Goal: Obtain resource: Obtain resource

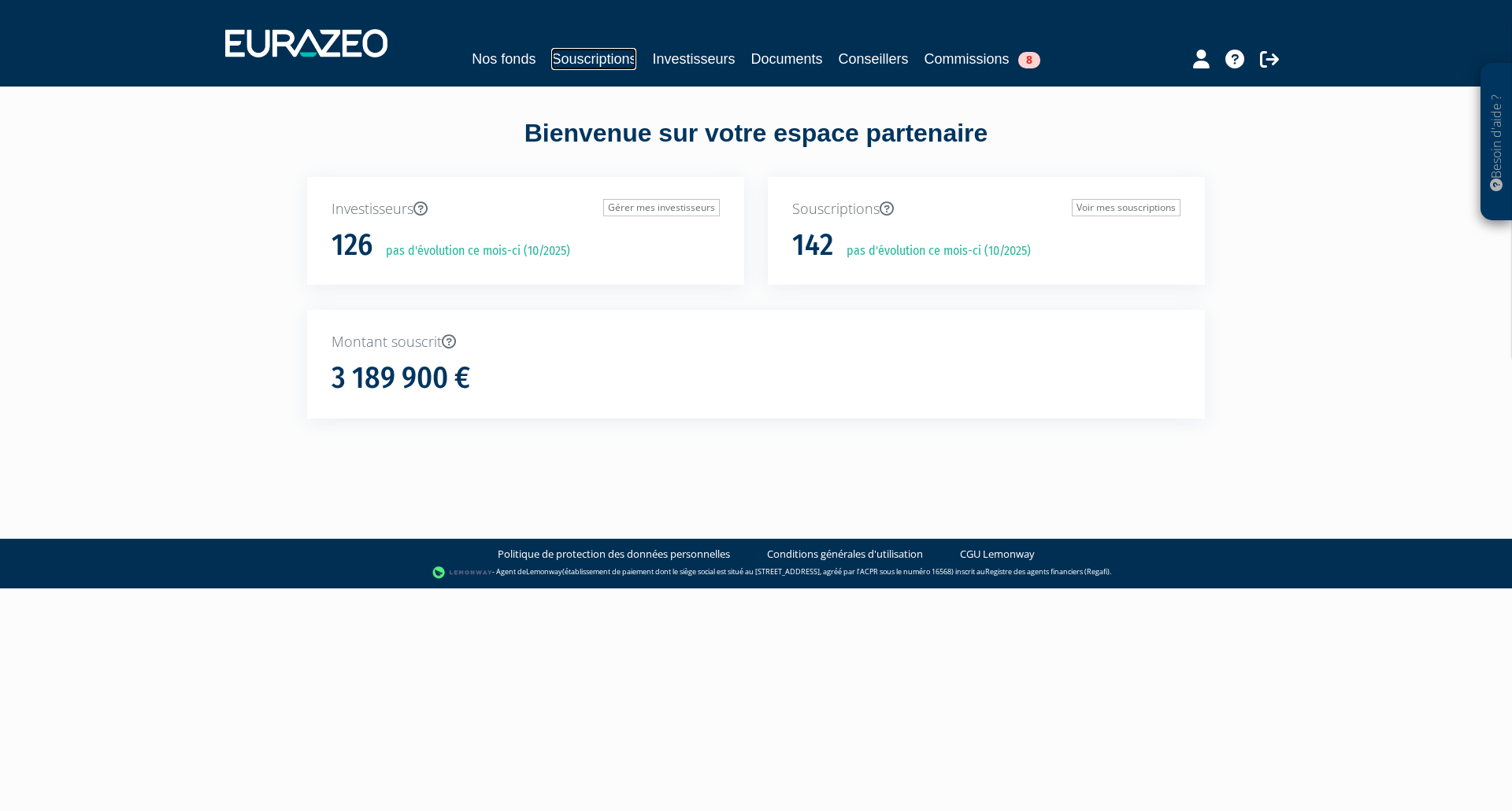
click at [579, 51] on link "Souscriptions" at bounding box center [593, 58] width 85 height 22
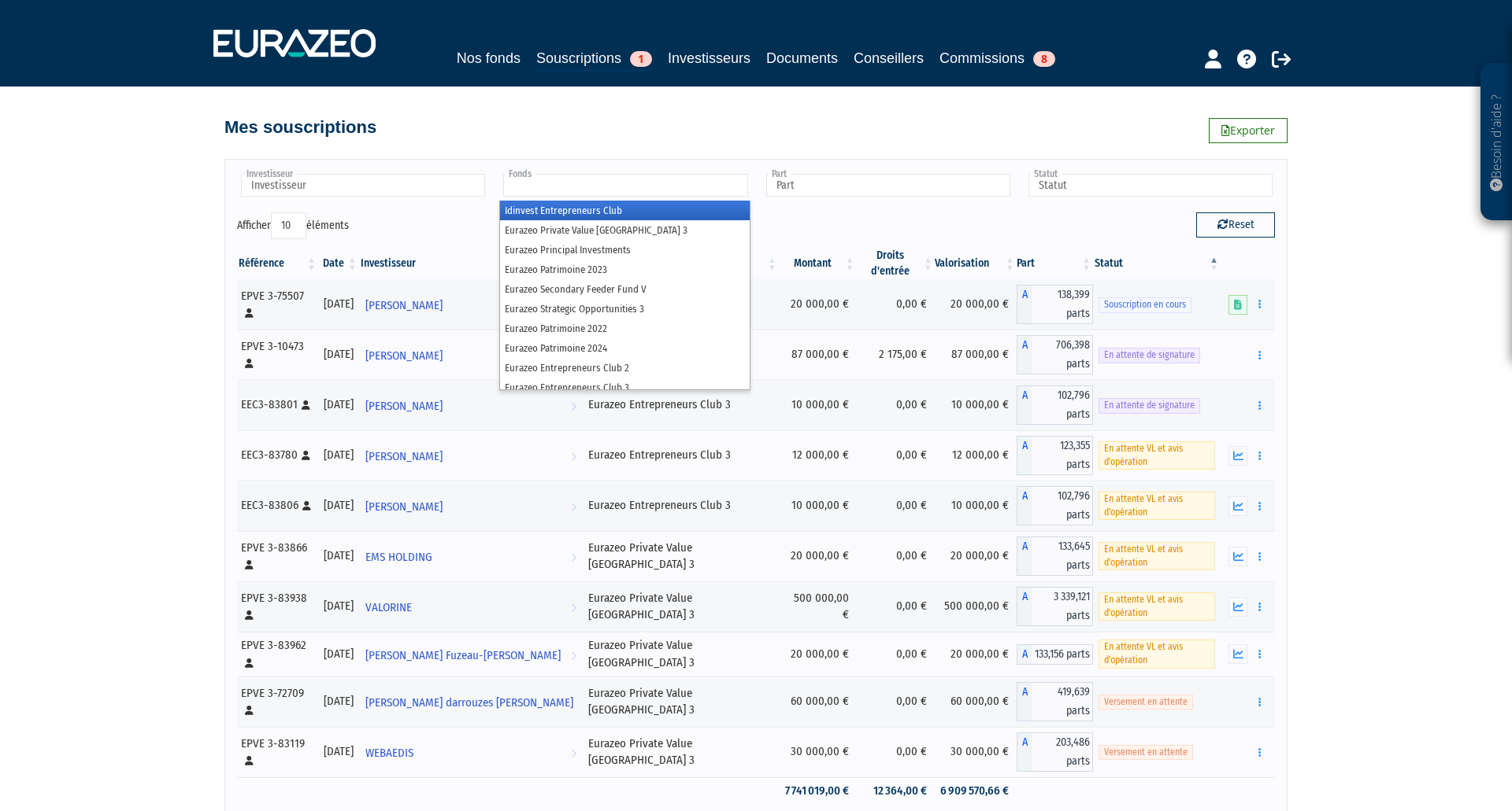
click at [580, 177] on input "text" at bounding box center [625, 185] width 244 height 23
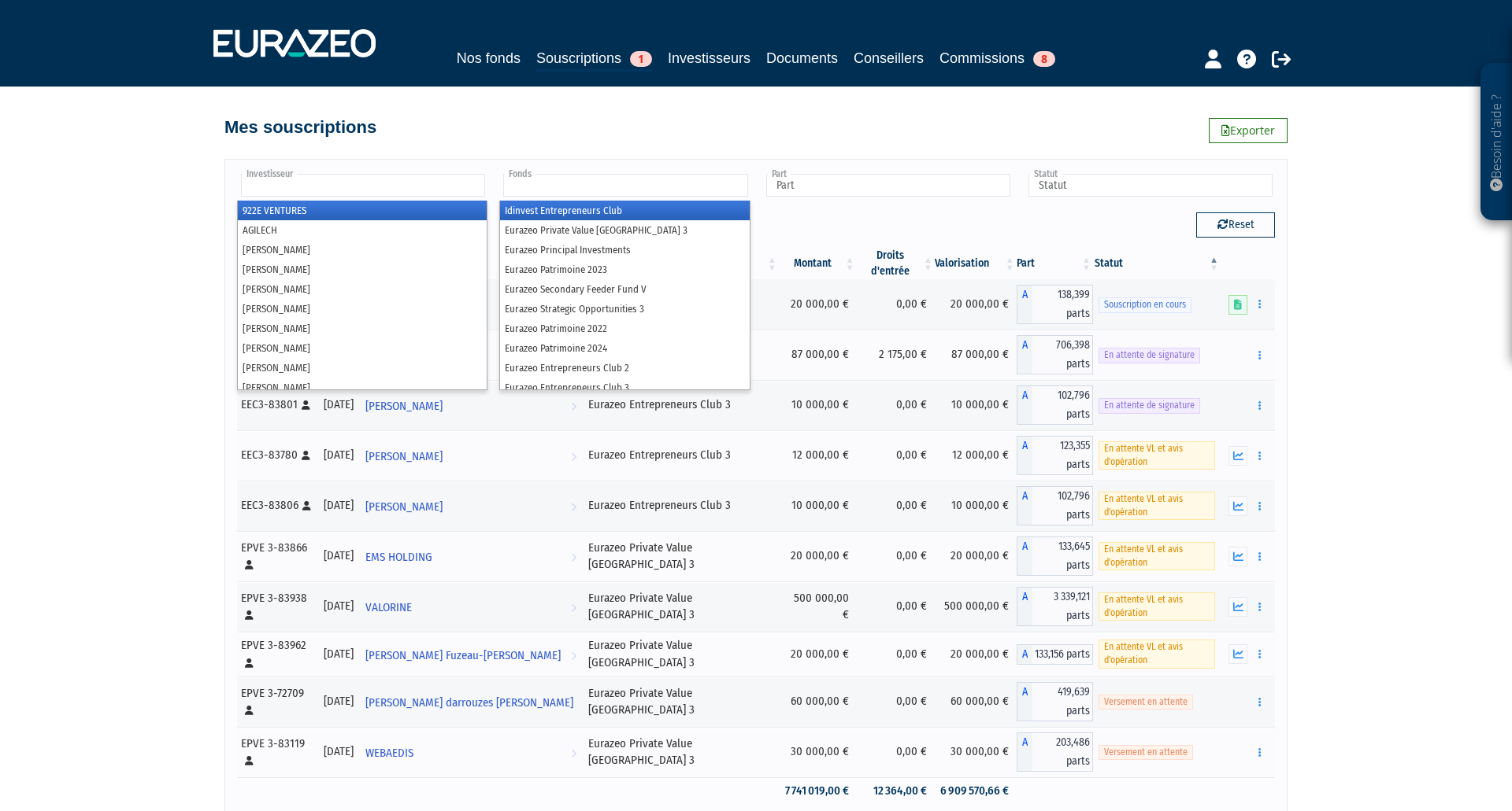
type input "Fonds"
click at [427, 186] on input "text" at bounding box center [363, 185] width 244 height 23
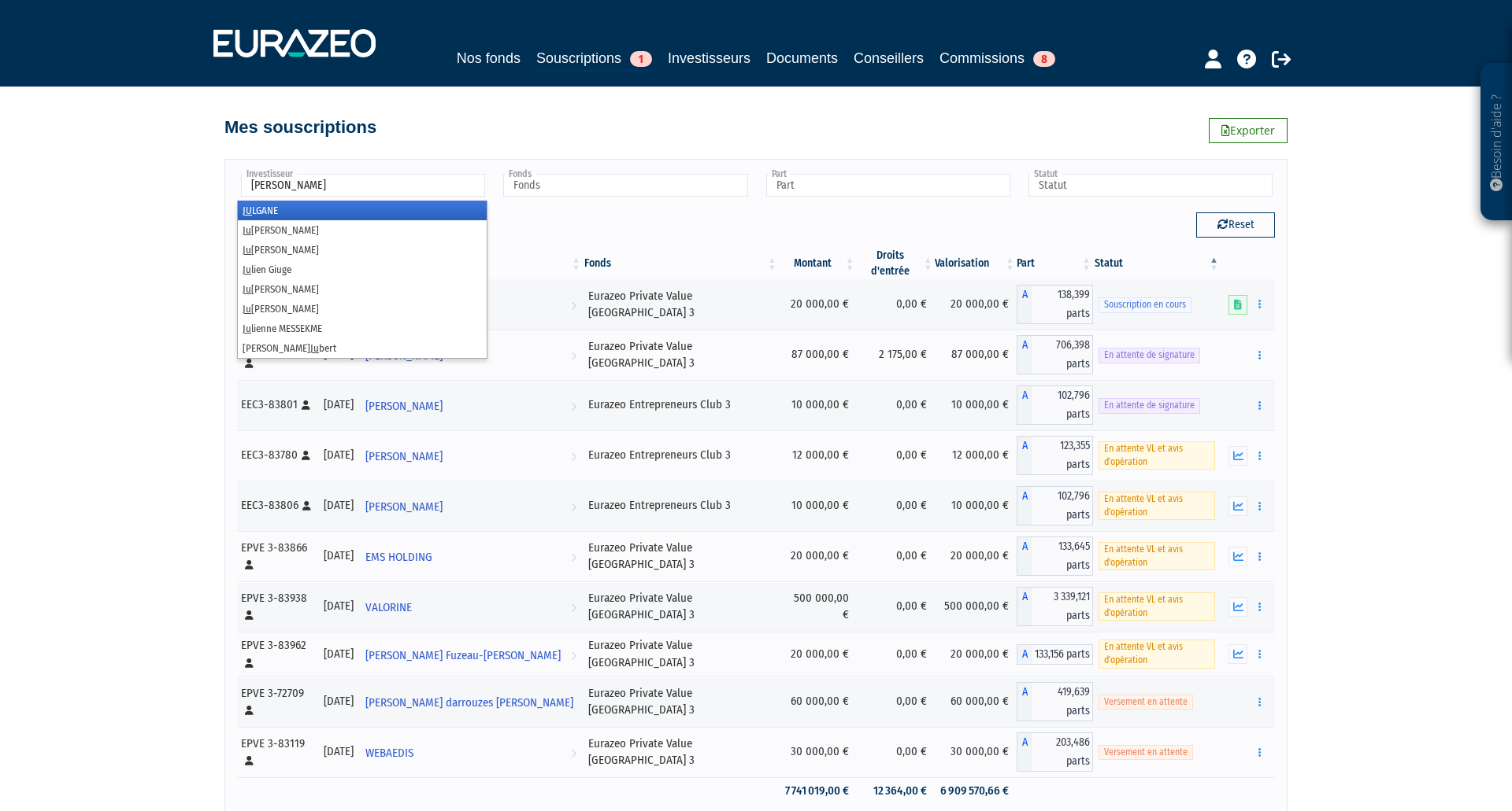
type input "julga"
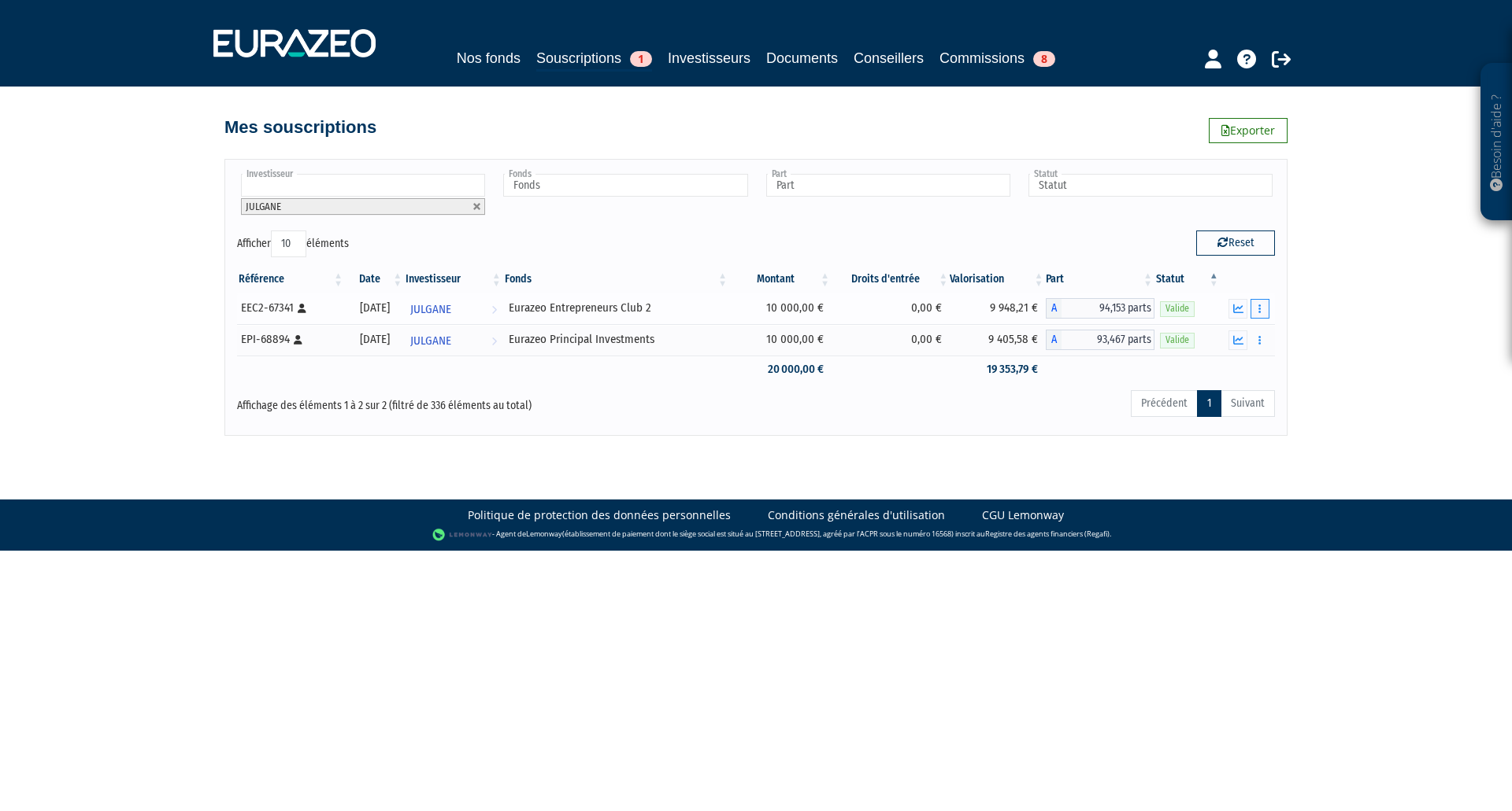
click at [1265, 304] on button "button" at bounding box center [1260, 308] width 19 height 20
click at [1233, 307] on icon "button" at bounding box center [1237, 308] width 10 height 10
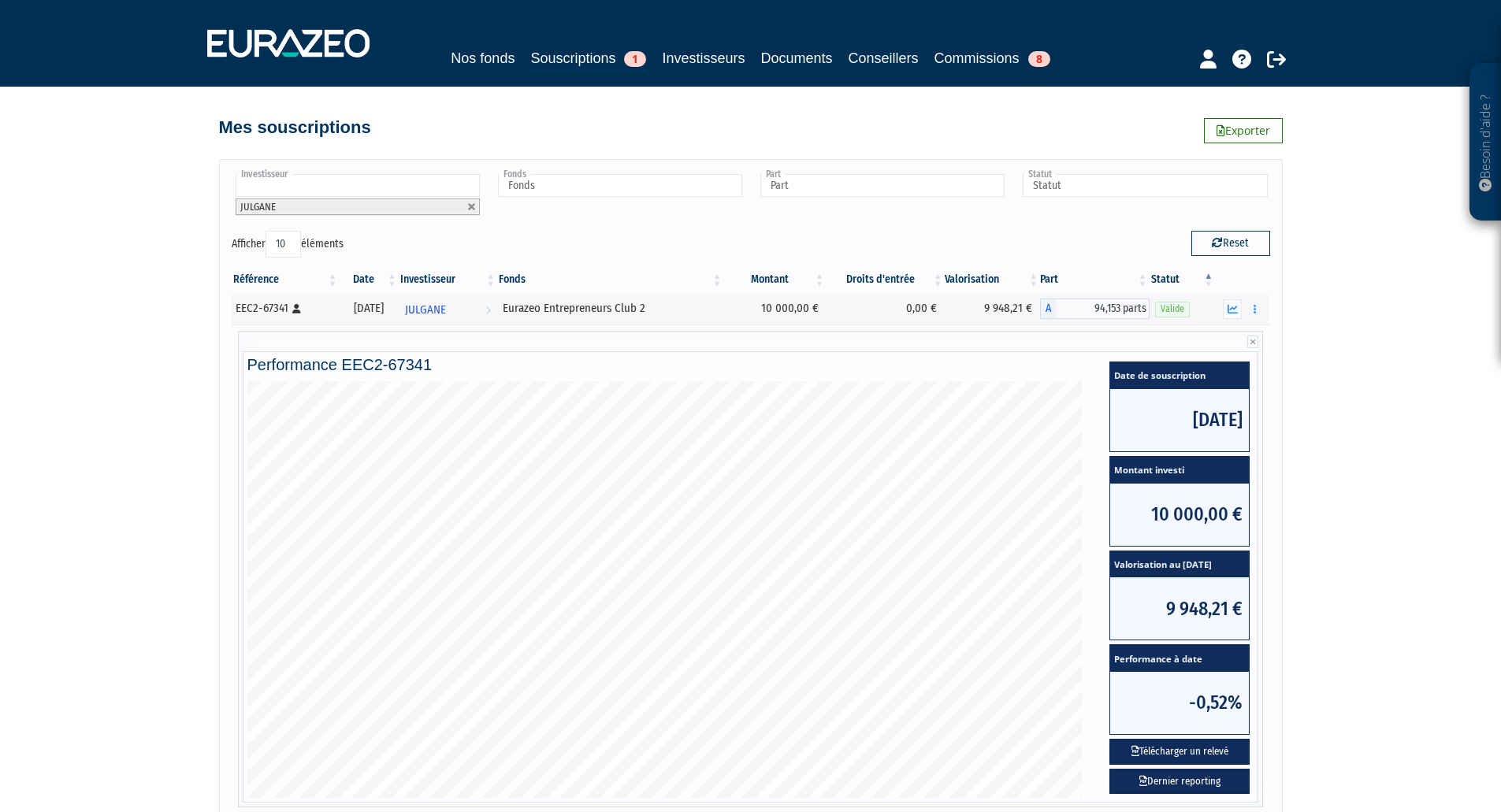
scroll to position [229, 0]
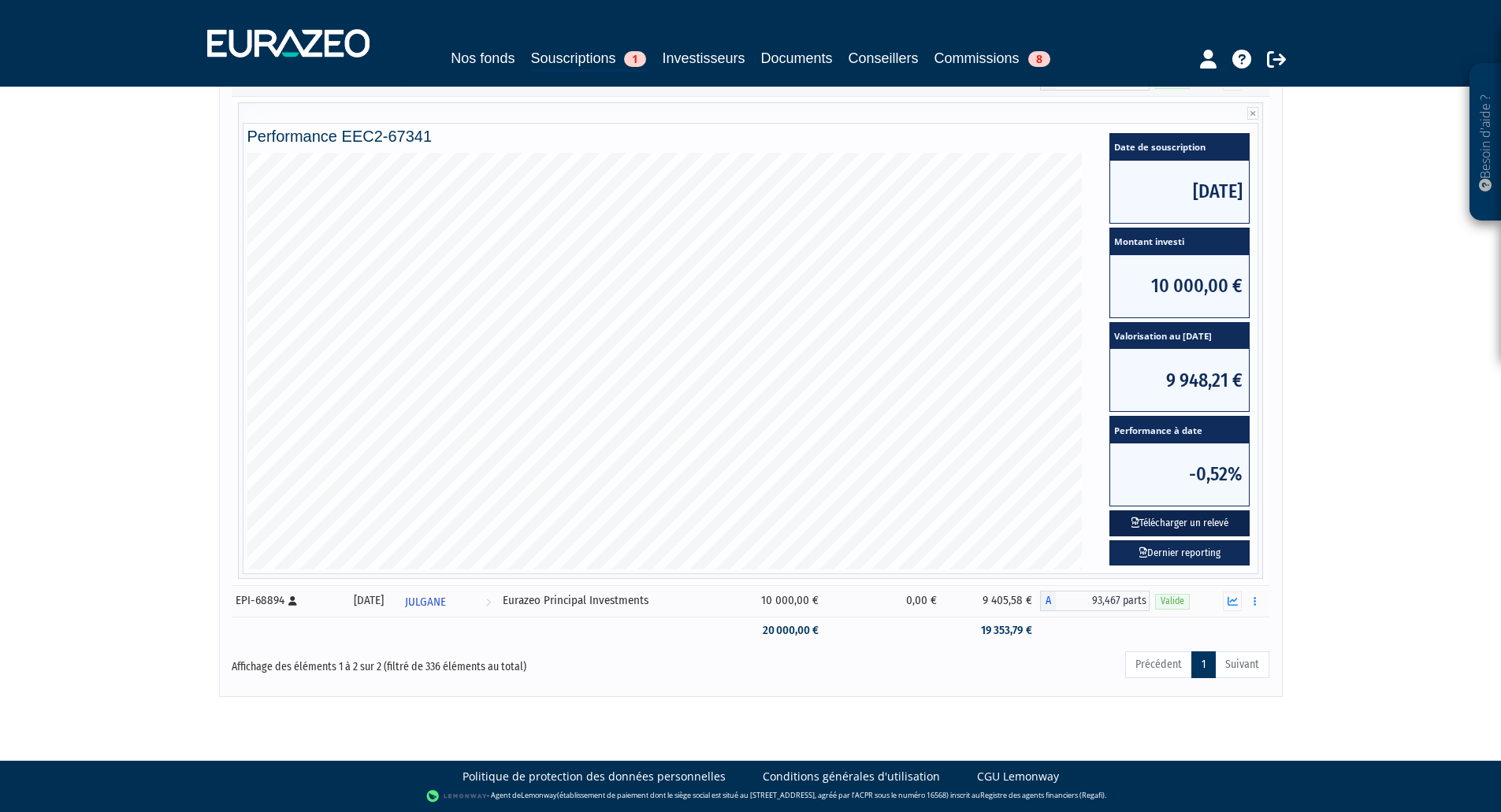
click at [1166, 523] on button "Télécharger un relevé" at bounding box center [1179, 524] width 140 height 26
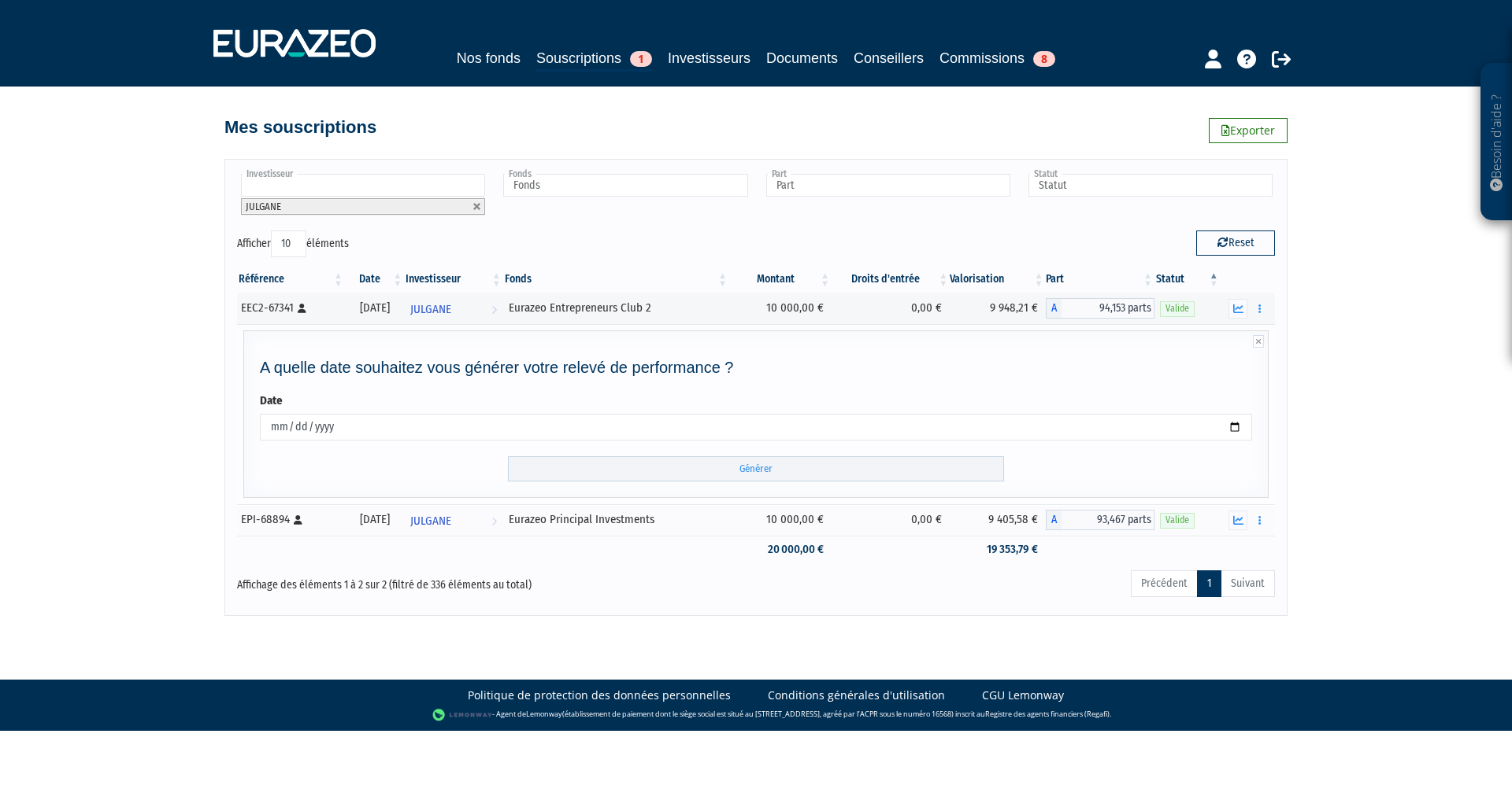
click at [606, 427] on input "2025-10-14" at bounding box center [755, 427] width 992 height 26
type input "2025-10-30"
type input "2025-09-30"
click at [705, 474] on input "Générer" at bounding box center [755, 470] width 496 height 26
click at [1240, 516] on icon "button" at bounding box center [1237, 520] width 10 height 10
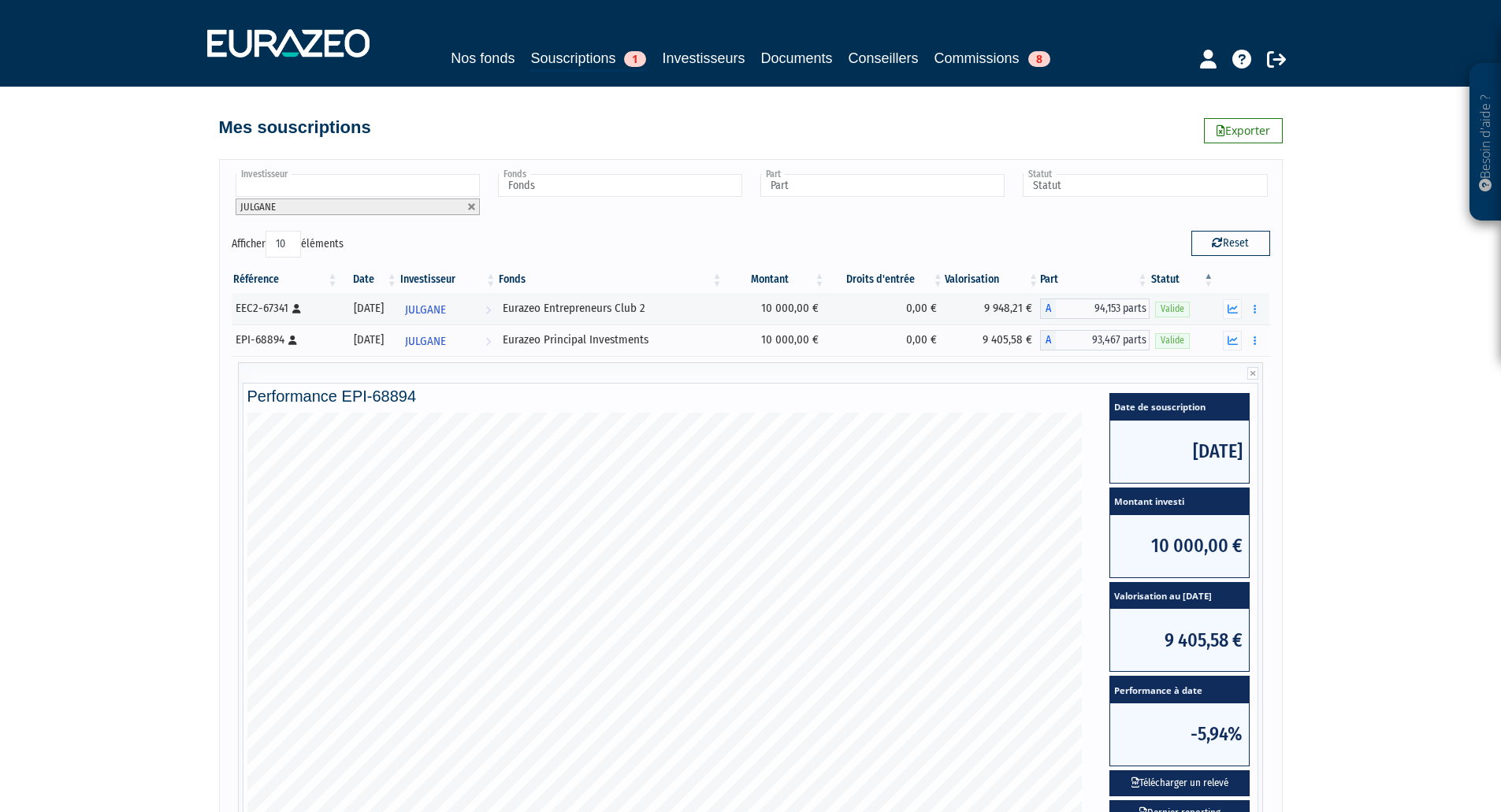
scroll to position [229, 0]
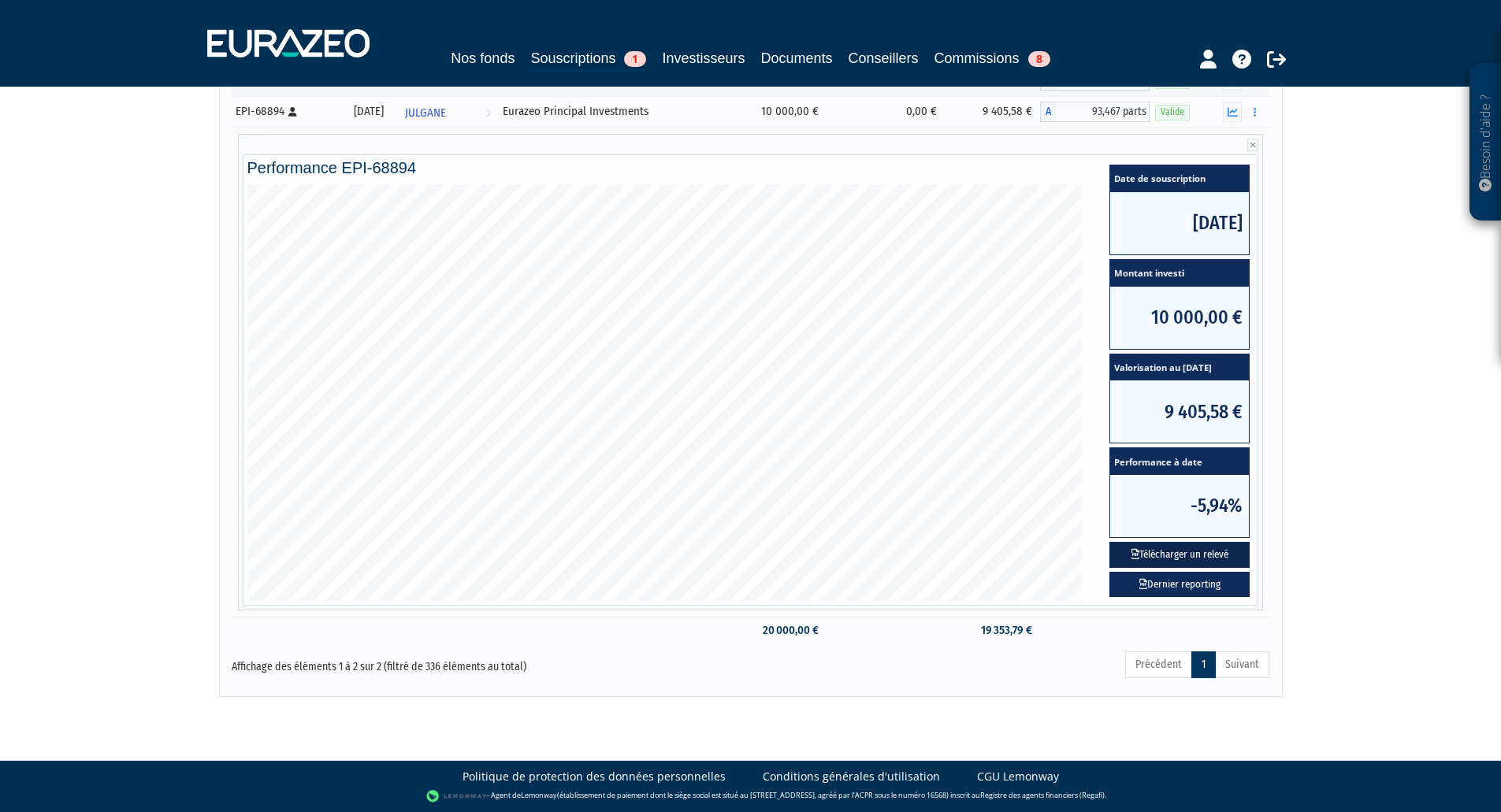
click at [1161, 557] on button "Télécharger un relevé" at bounding box center [1179, 555] width 140 height 26
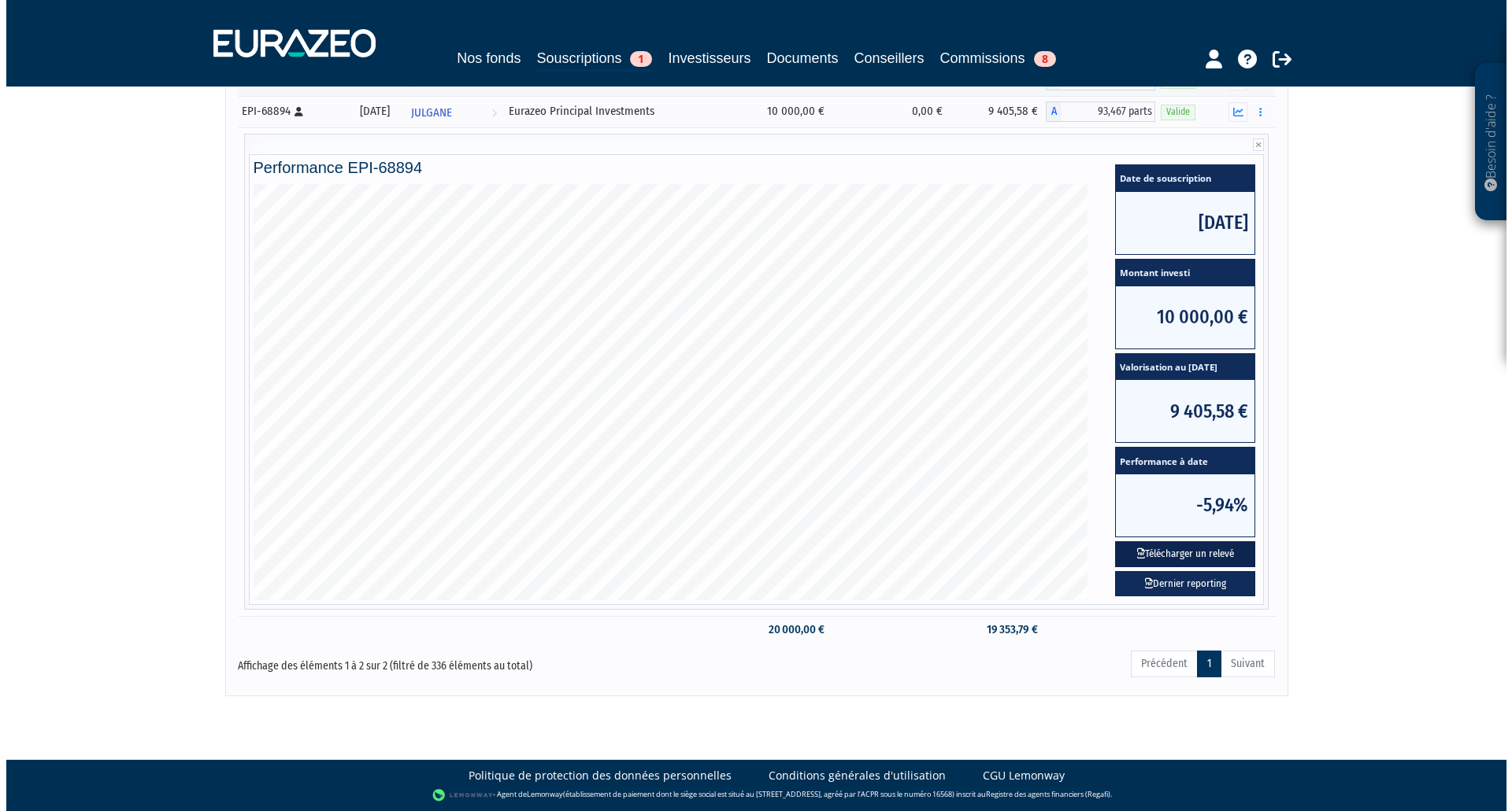
scroll to position [0, 0]
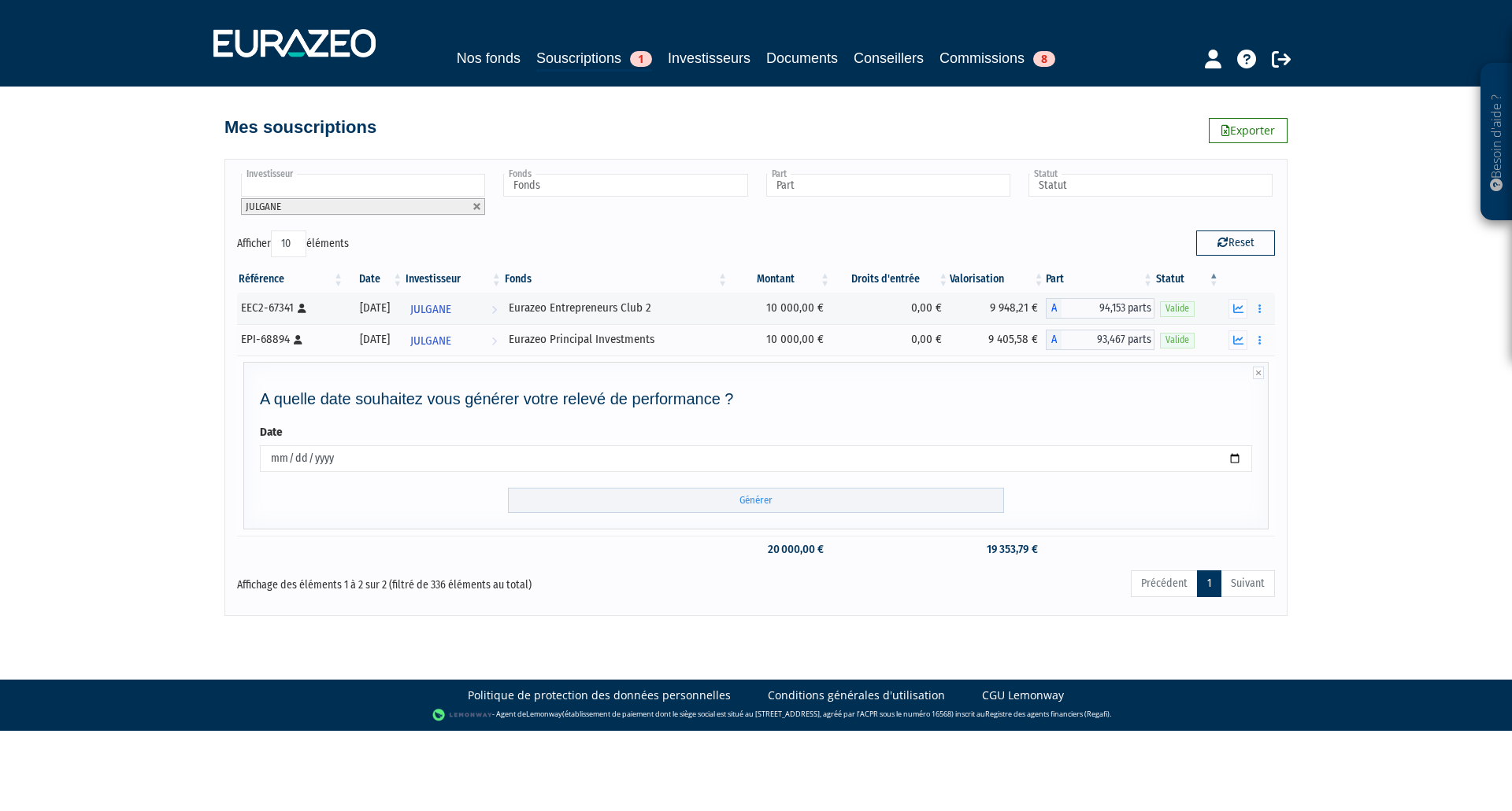
click at [655, 461] on input "2025-10-14" at bounding box center [755, 459] width 992 height 26
type input "2025-10-30"
type input "2025-09-30"
click at [787, 495] on input "Générer" at bounding box center [755, 501] width 496 height 26
